Goal: Task Accomplishment & Management: Manage account settings

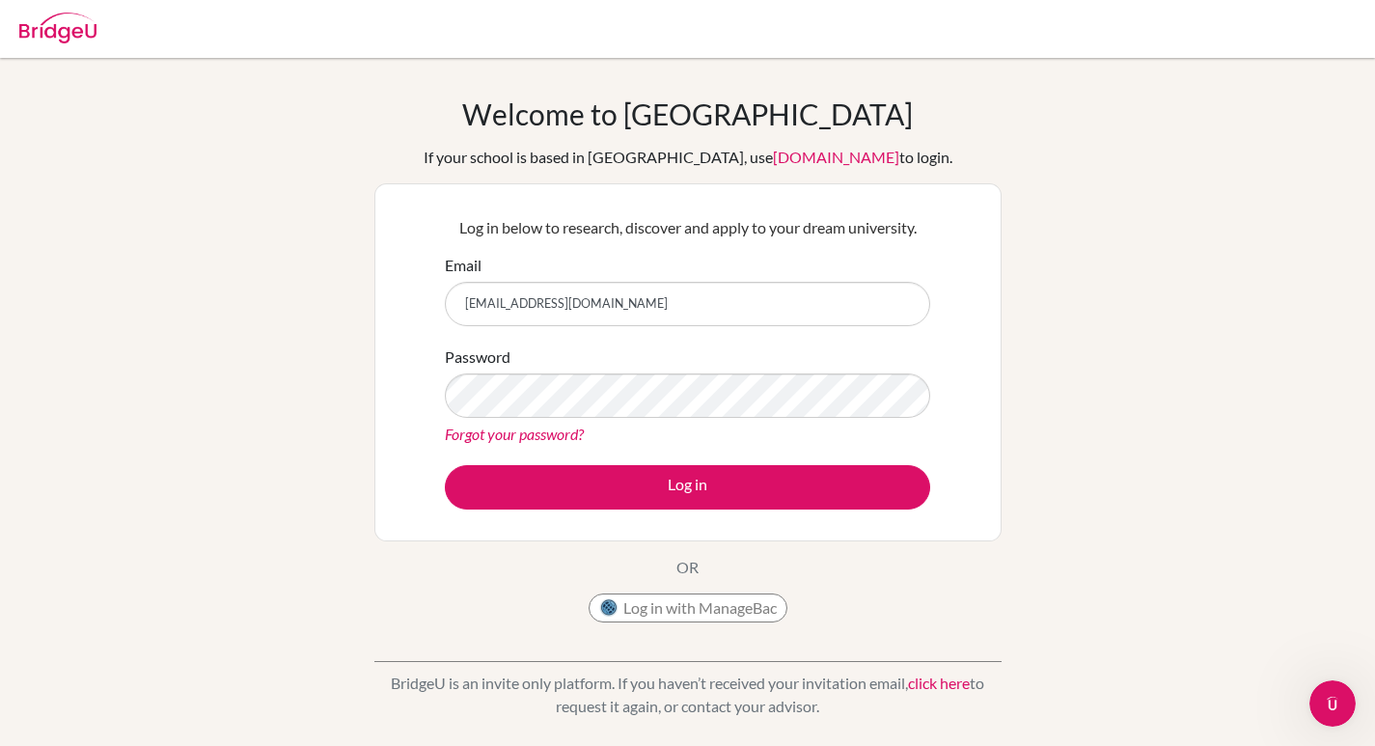
type input "ave.colia@sampoernaacademy.net"
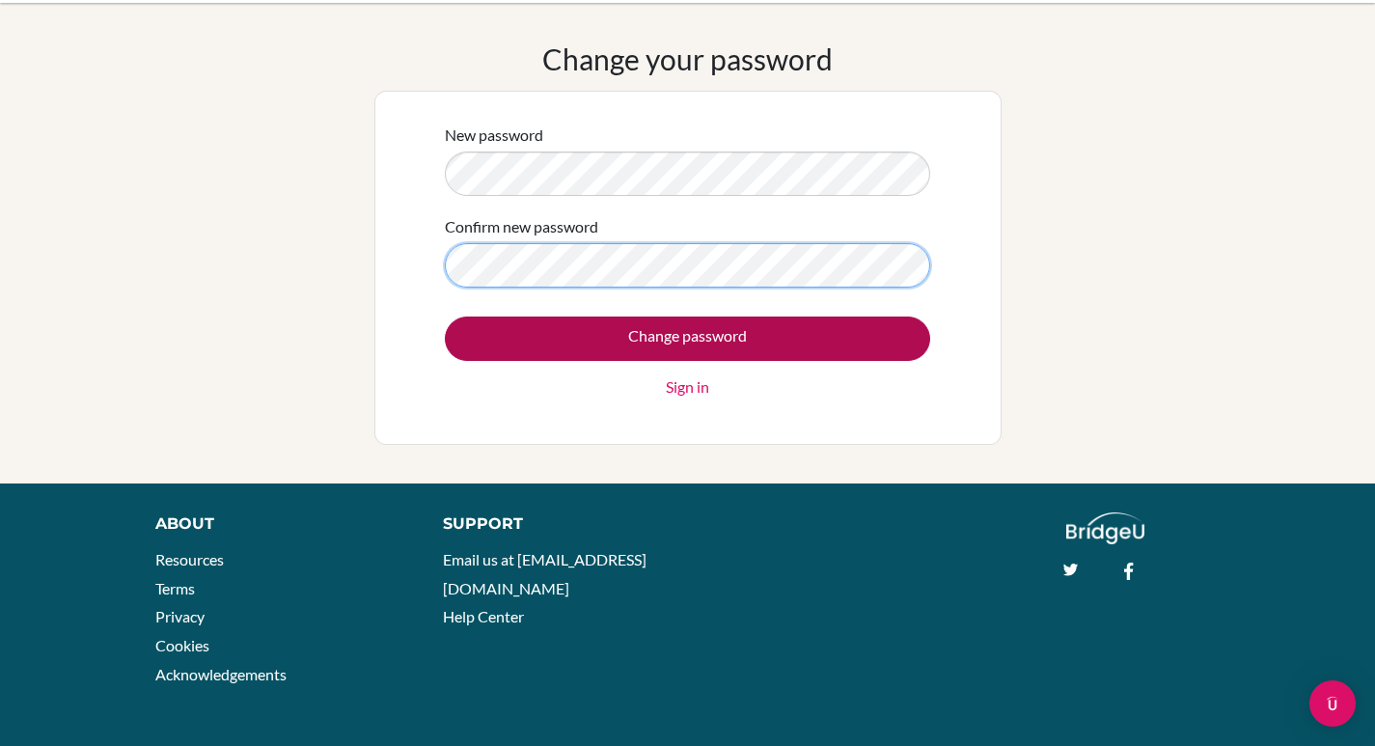
scroll to position [56, 0]
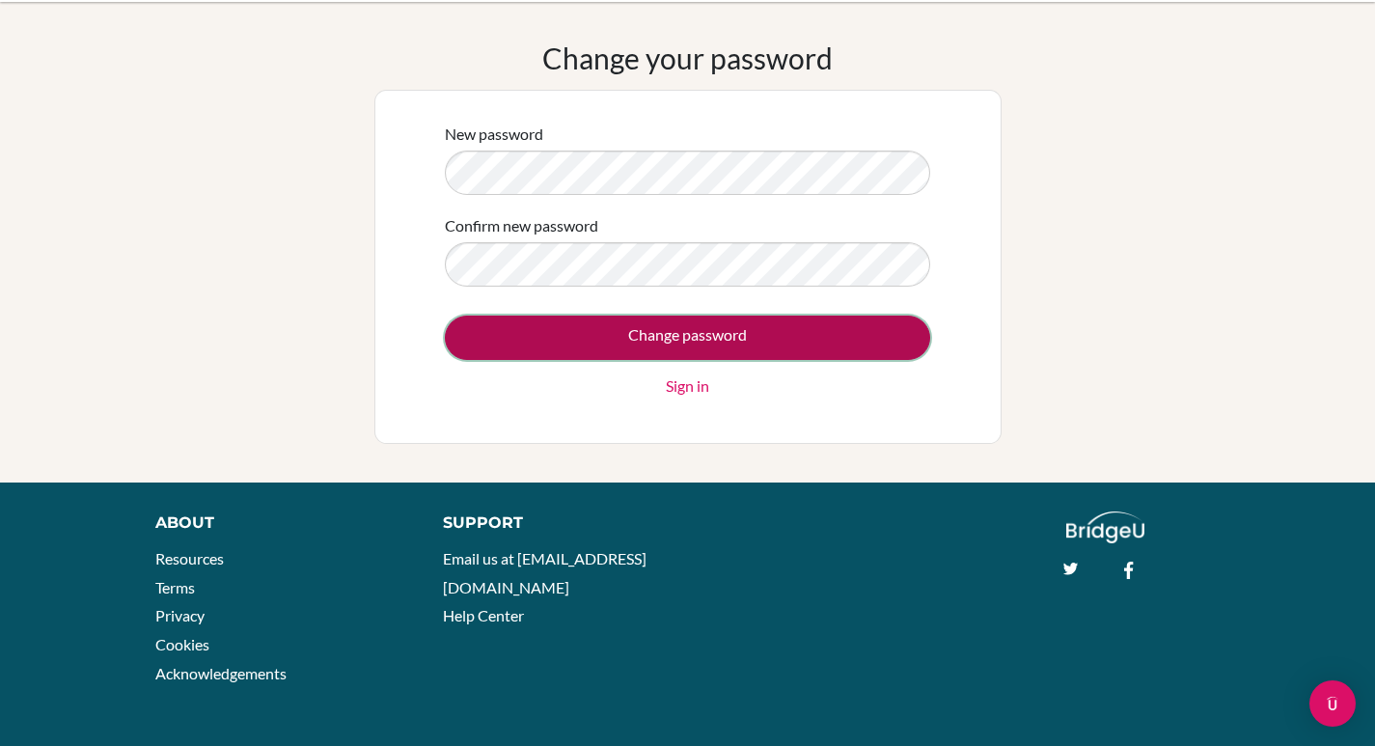
click at [658, 331] on input "Change password" at bounding box center [687, 338] width 485 height 44
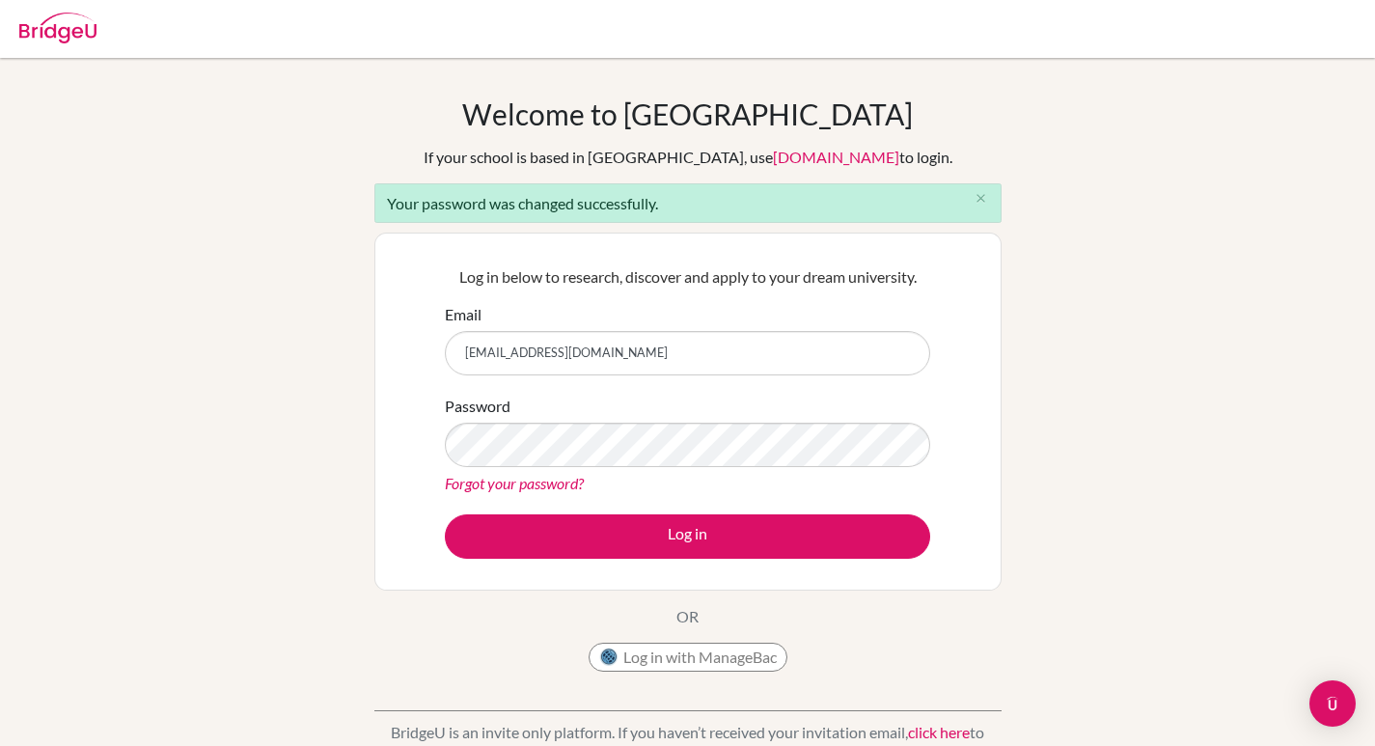
type input "[EMAIL_ADDRESS][DOMAIN_NAME]"
click at [445, 514] on button "Log in" at bounding box center [687, 536] width 485 height 44
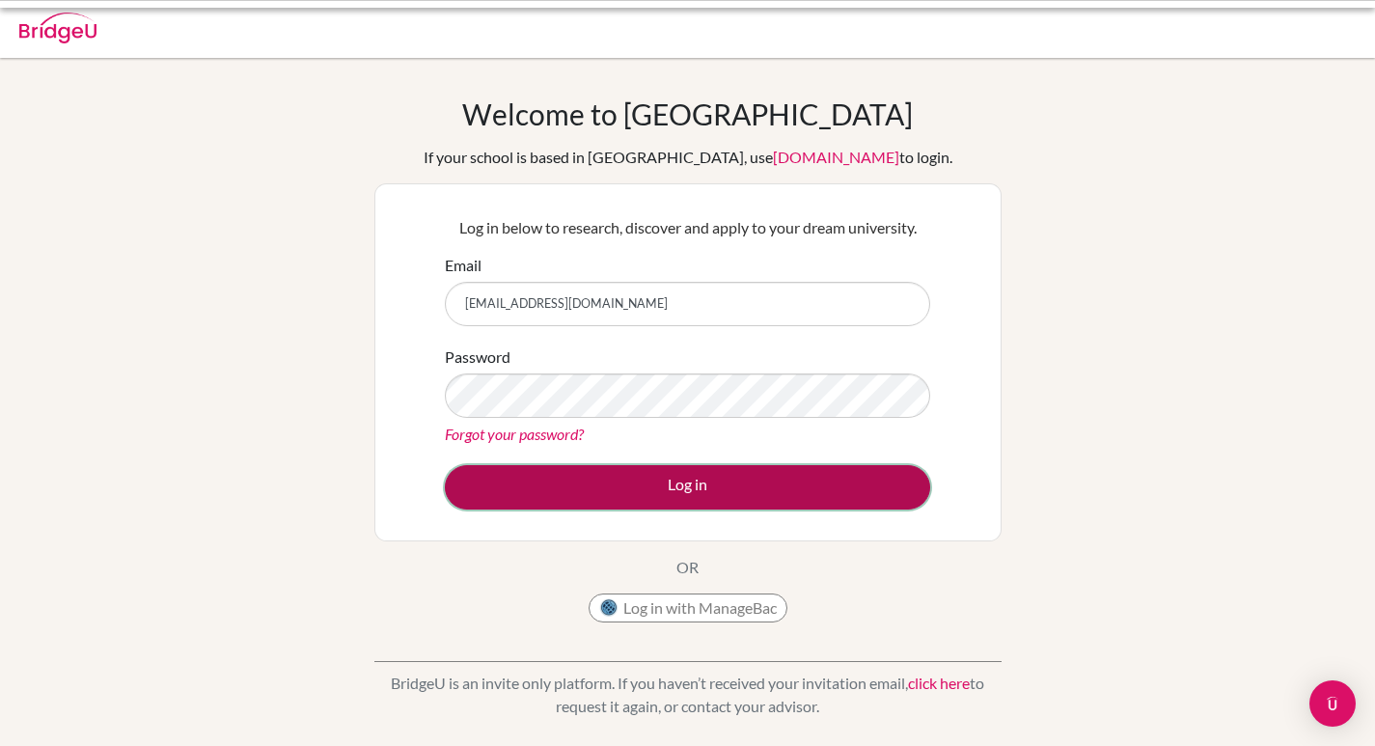
click at [642, 501] on button "Log in" at bounding box center [687, 487] width 485 height 44
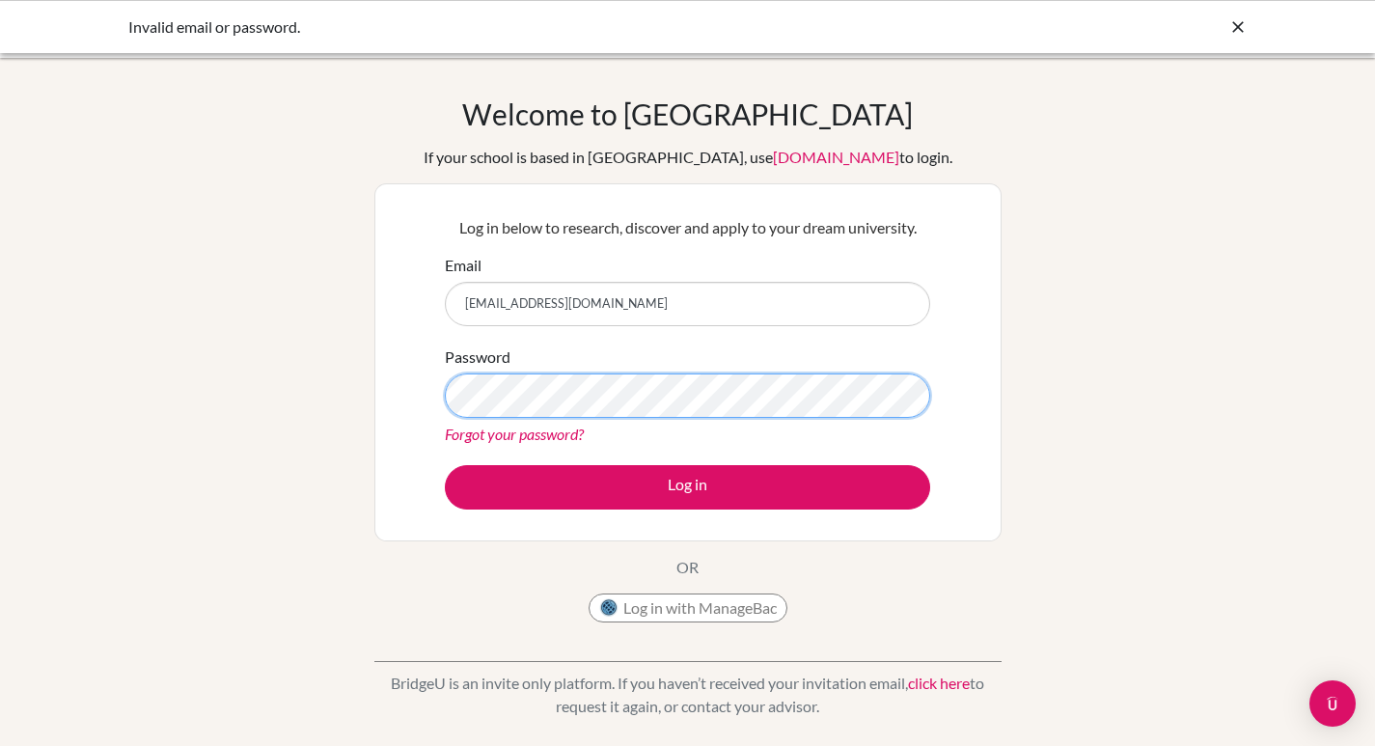
click at [445, 465] on button "Log in" at bounding box center [687, 487] width 485 height 44
click at [688, 309] on input "[EMAIL_ADDRESS][DOMAIN_NAME]" at bounding box center [687, 304] width 485 height 44
click at [445, 465] on button "Log in" at bounding box center [687, 487] width 485 height 44
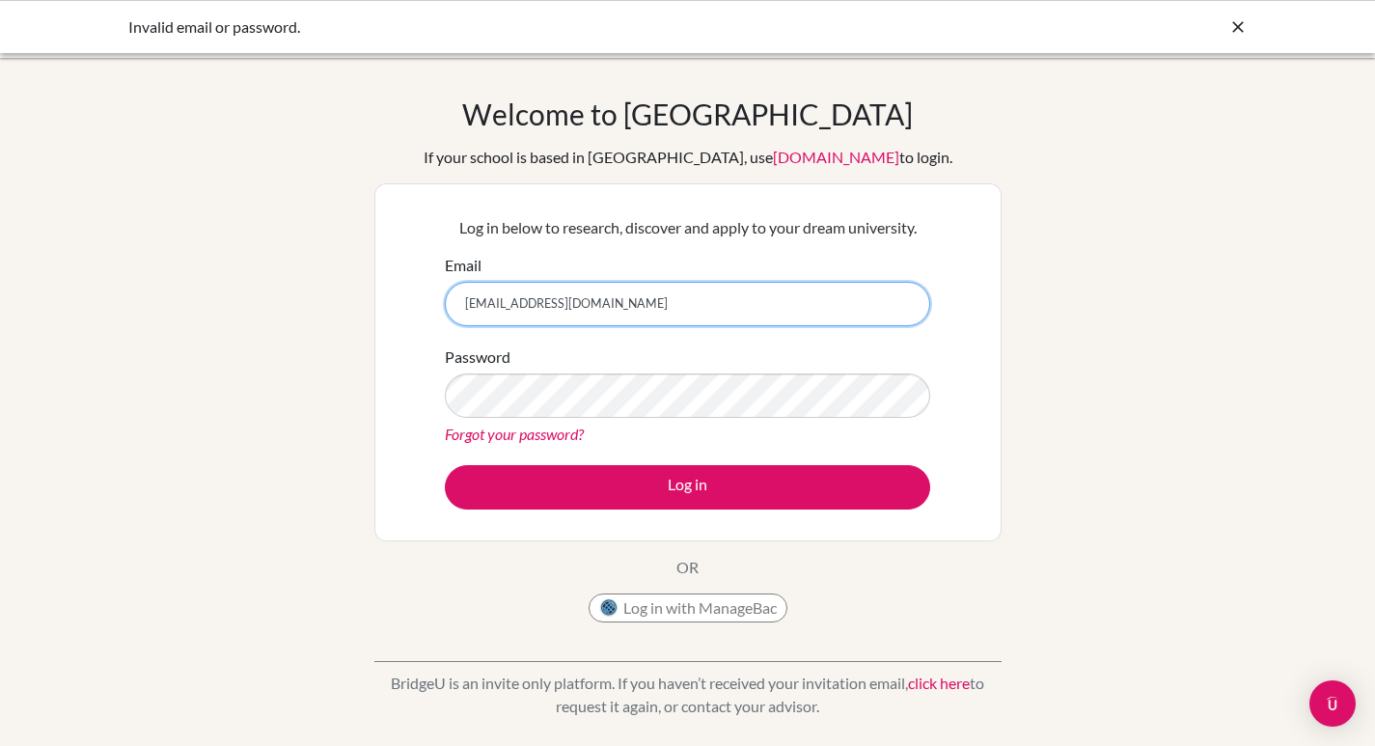
click at [579, 305] on input "[EMAIL_ADDRESS][DOMAIN_NAME]" at bounding box center [687, 304] width 485 height 44
type input "[EMAIL_ADDRESS][DOMAIN_NAME]"
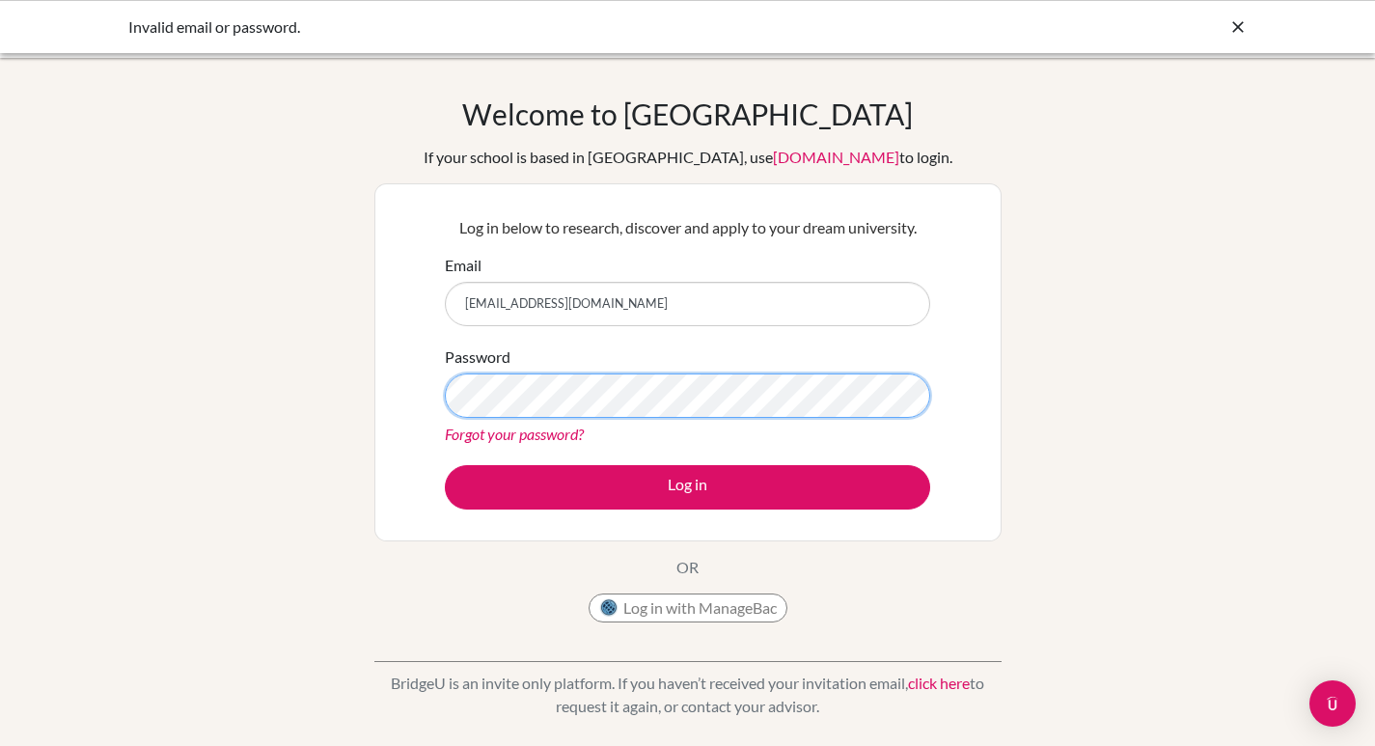
click at [445, 465] on button "Log in" at bounding box center [687, 487] width 485 height 44
